Goal: Task Accomplishment & Management: Manage account settings

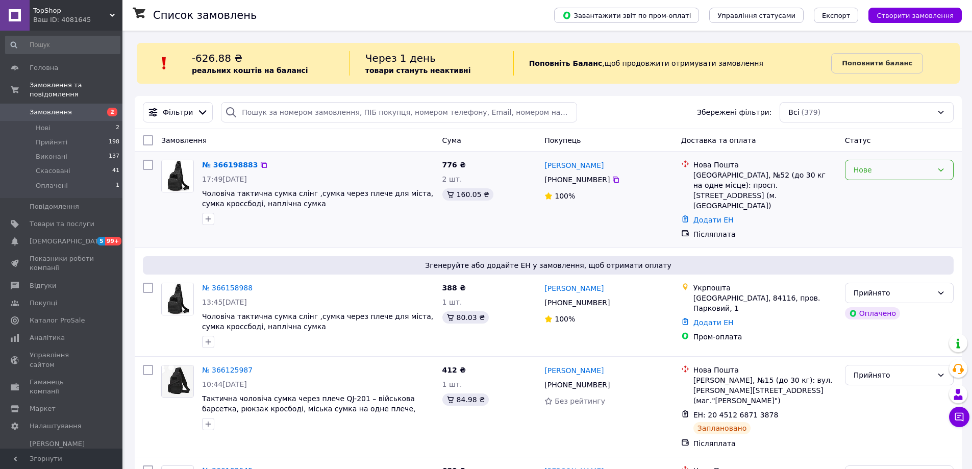
click at [889, 175] on div "Нове" at bounding box center [893, 169] width 79 height 11
click at [895, 188] on li "Прийнято" at bounding box center [900, 192] width 108 height 18
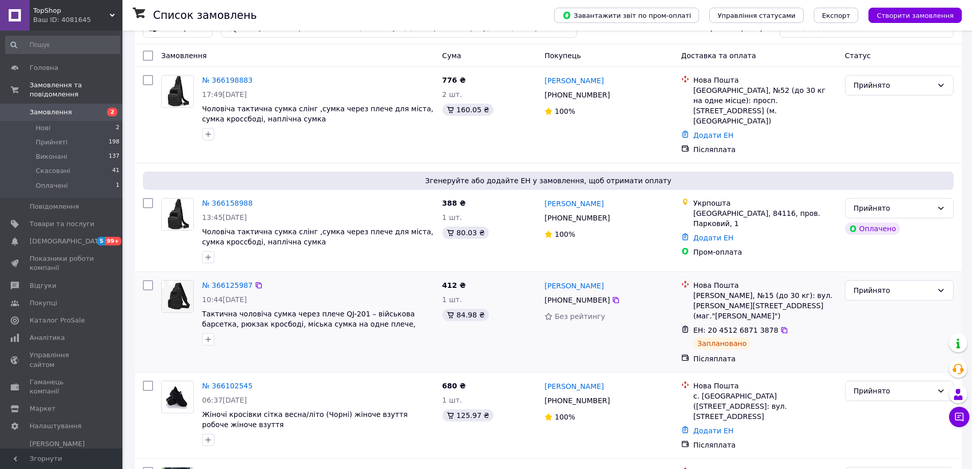
scroll to position [153, 0]
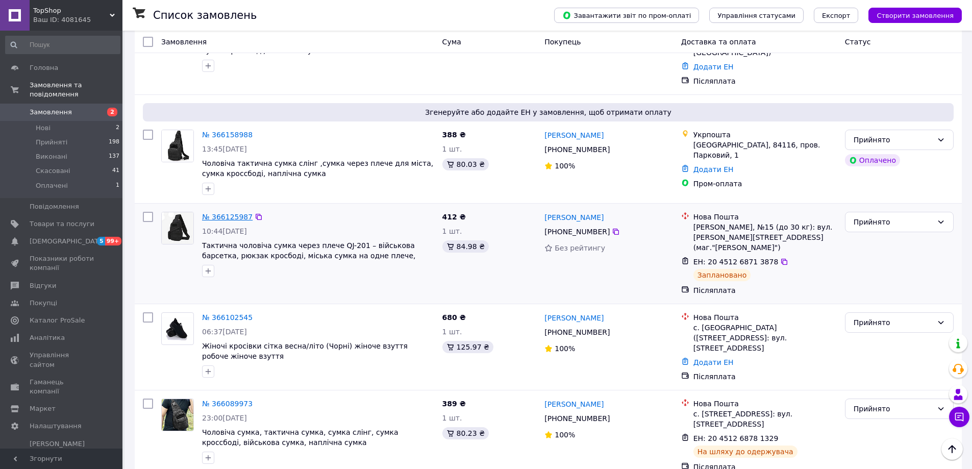
click at [222, 213] on link "№ 366125987" at bounding box center [227, 217] width 51 height 8
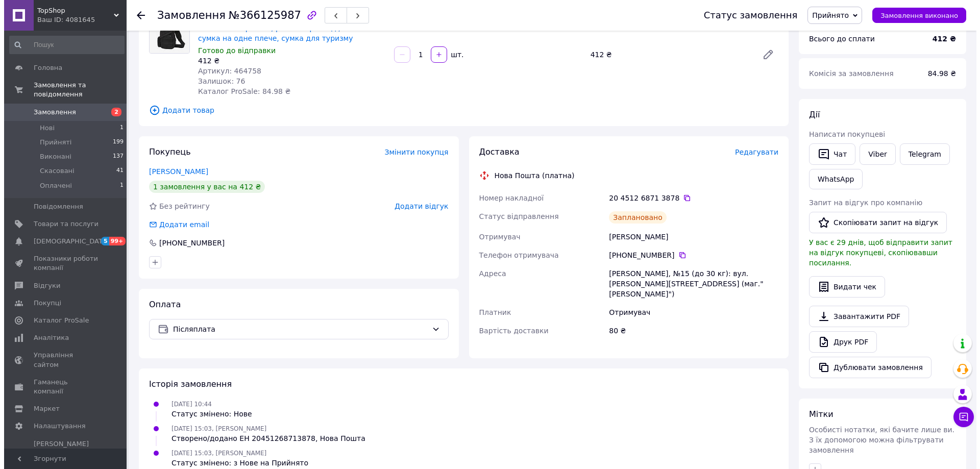
scroll to position [102, 0]
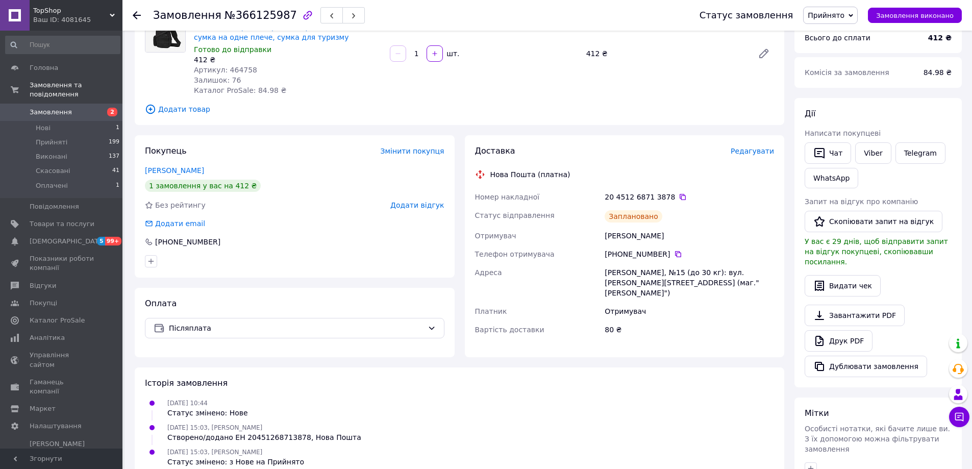
click at [749, 152] on span "Редагувати" at bounding box center [752, 151] width 43 height 8
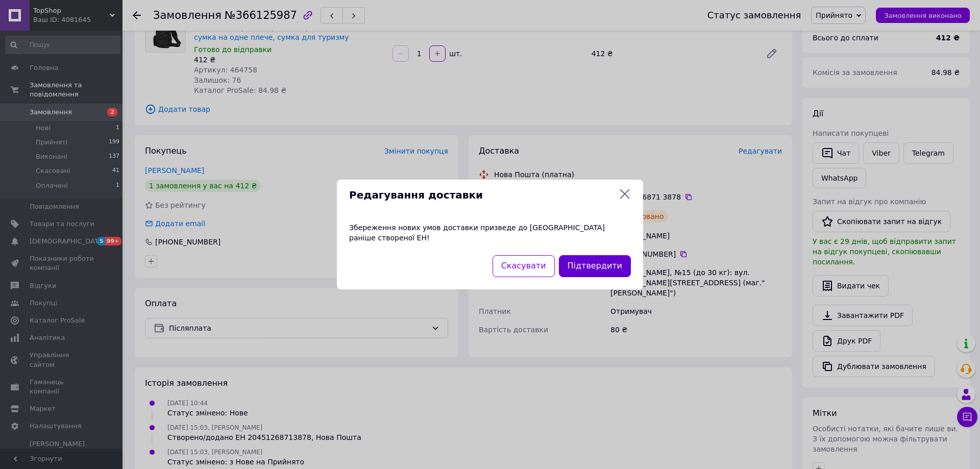
click at [587, 261] on button "Підтвердити" at bounding box center [595, 266] width 72 height 22
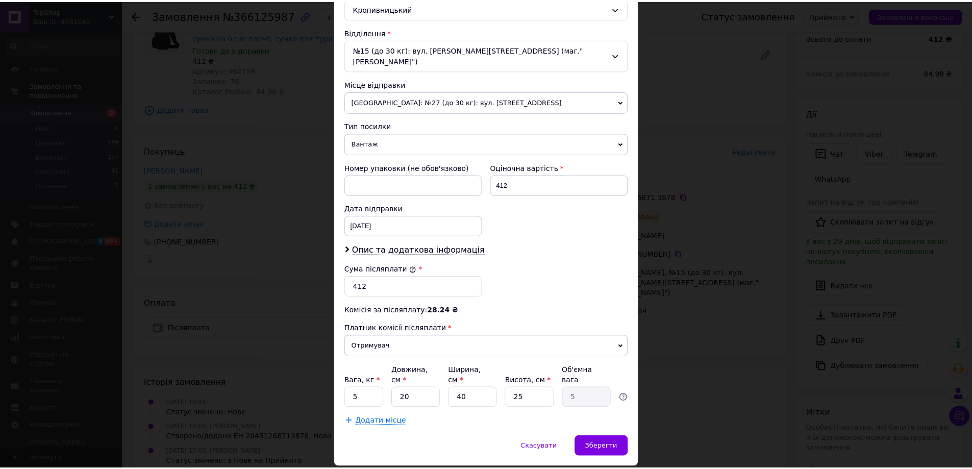
scroll to position [310, 0]
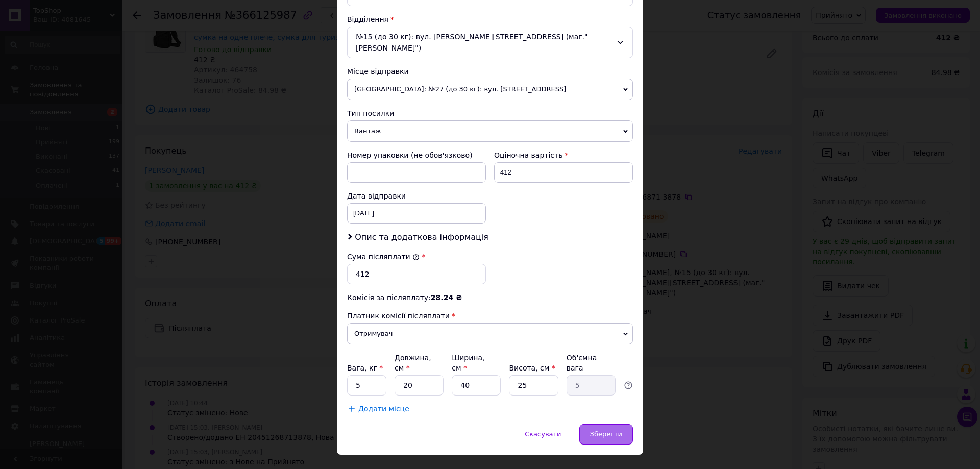
click at [585, 424] on div "Зберегти" at bounding box center [606, 434] width 54 height 20
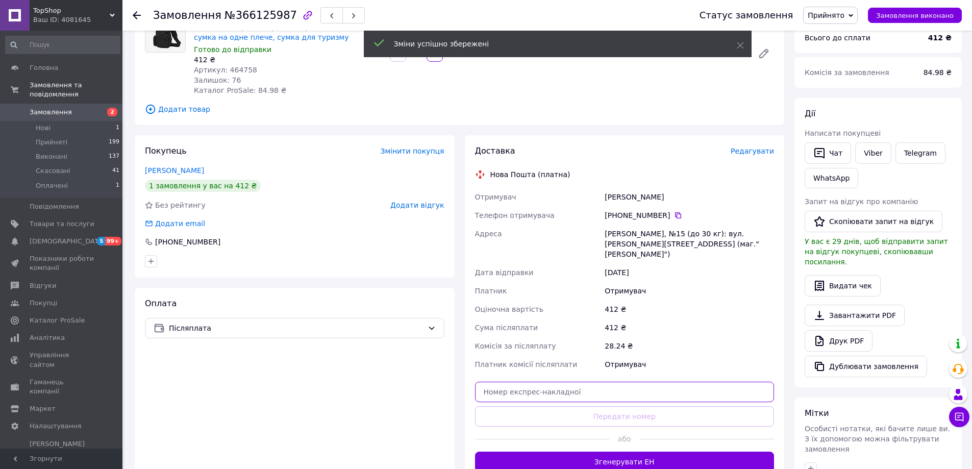
click at [582, 382] on input "text" at bounding box center [625, 392] width 300 height 20
paste input "20451268713878"
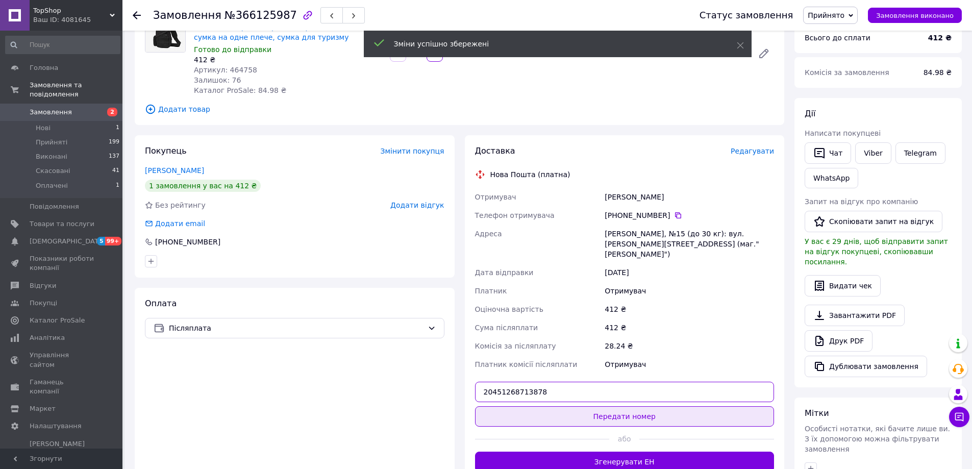
type input "20451268713878"
click at [576, 406] on button "Передати номер" at bounding box center [625, 416] width 300 height 20
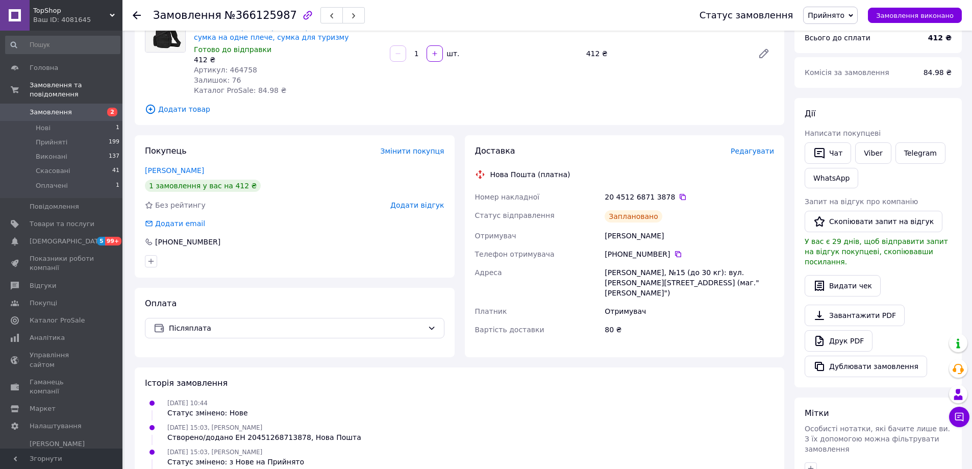
click at [80, 108] on span "Замовлення" at bounding box center [62, 112] width 65 height 9
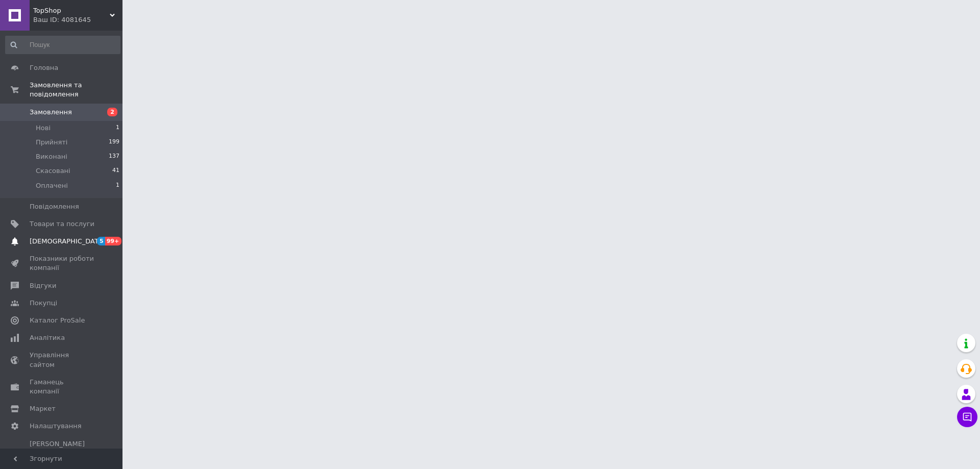
click at [82, 237] on span "[DEMOGRAPHIC_DATA]" at bounding box center [62, 241] width 65 height 9
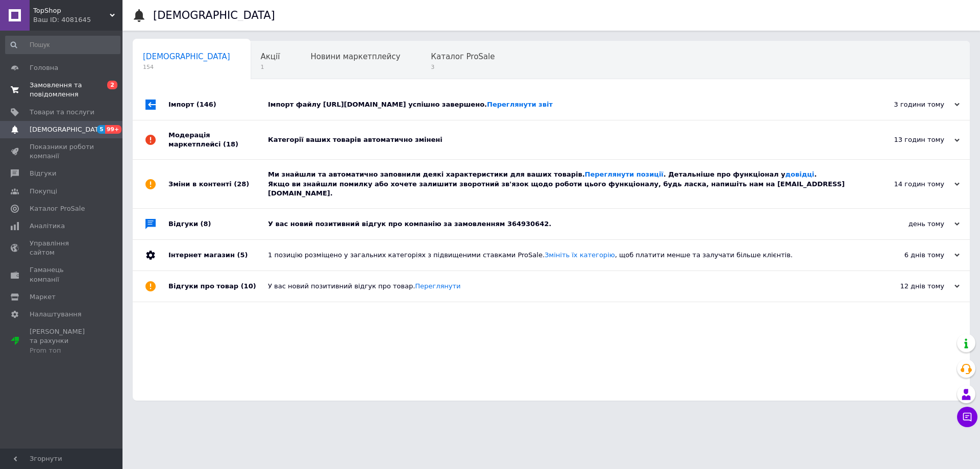
click at [87, 89] on span "Замовлення та повідомлення" at bounding box center [62, 90] width 65 height 18
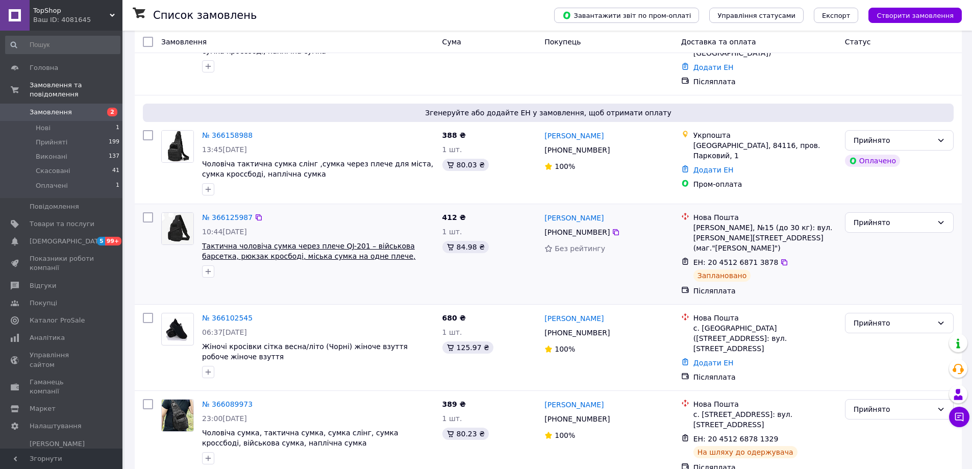
scroll to position [153, 0]
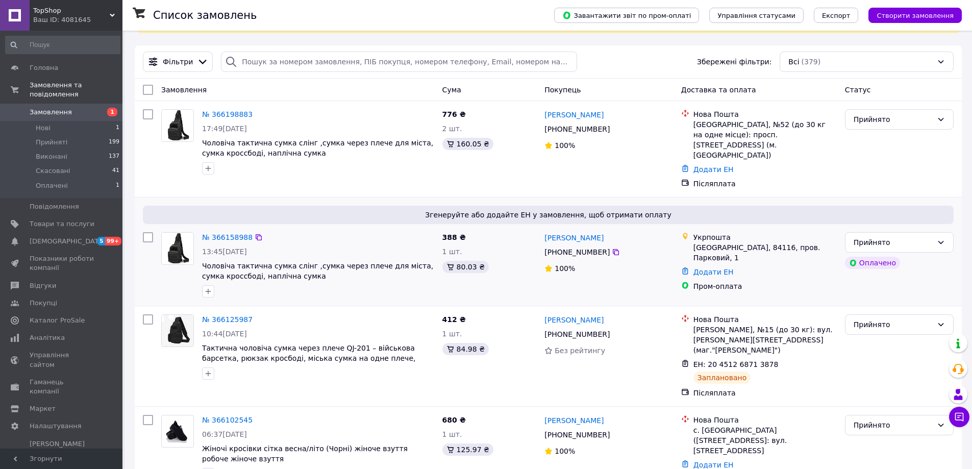
scroll to position [51, 0]
click at [75, 333] on span "Аналітика" at bounding box center [62, 337] width 65 height 9
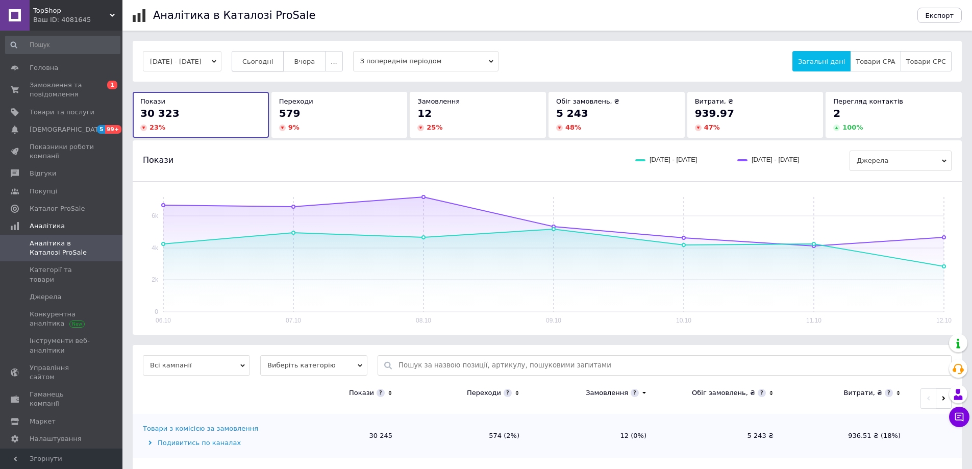
click at [271, 63] on span "Сьогодні" at bounding box center [257, 62] width 31 height 8
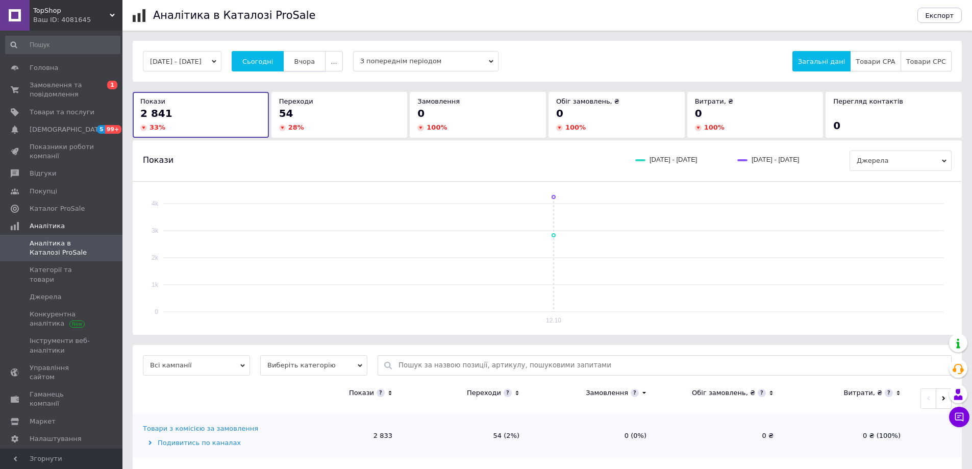
click at [315, 63] on span "Вчора" at bounding box center [304, 62] width 21 height 8
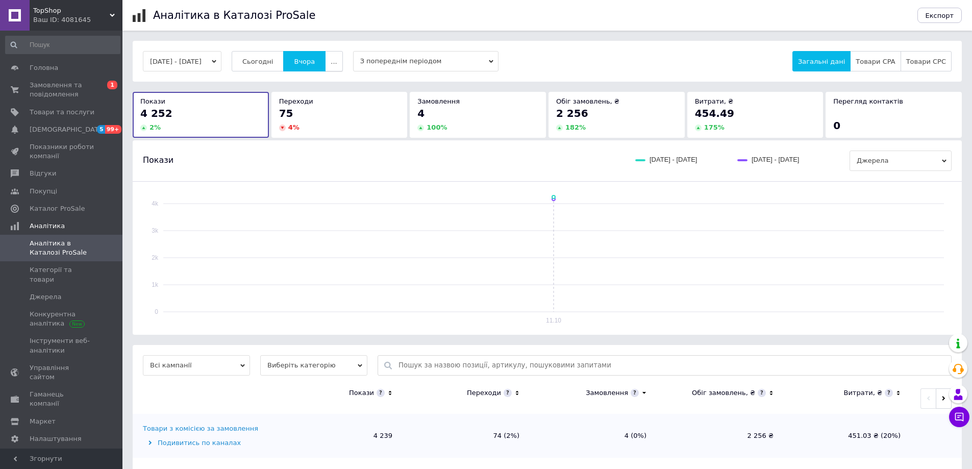
click at [337, 63] on span "..." at bounding box center [334, 62] width 6 height 8
click at [337, 141] on button "60 днів" at bounding box center [314, 141] width 58 height 20
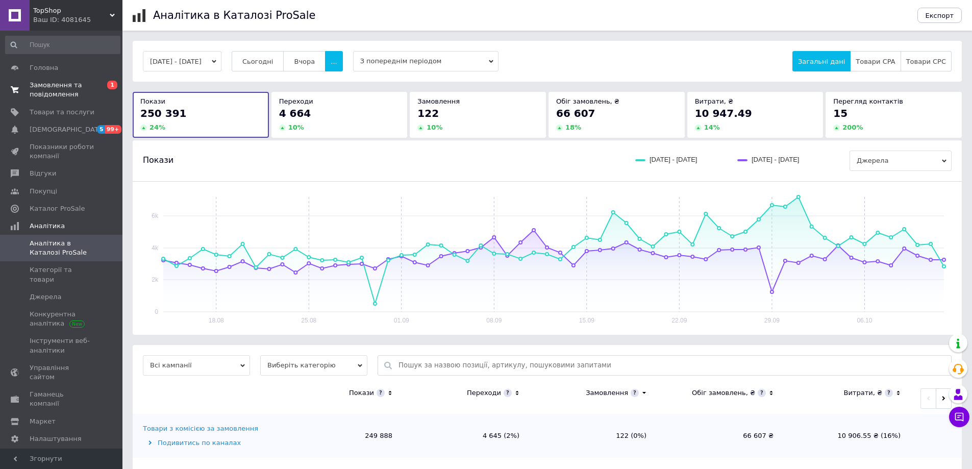
click at [88, 89] on span "Замовлення та повідомлення" at bounding box center [62, 90] width 65 height 18
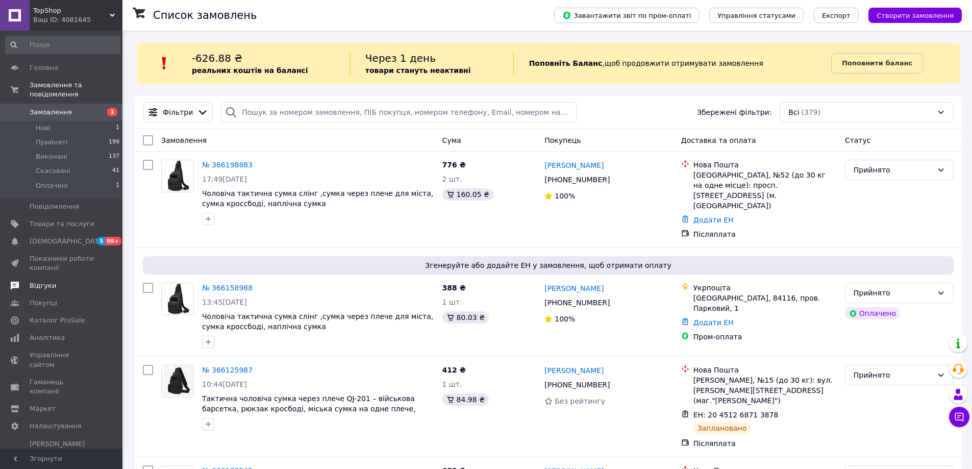
click at [67, 281] on span "Відгуки" at bounding box center [62, 285] width 65 height 9
